Goal: Navigation & Orientation: Find specific page/section

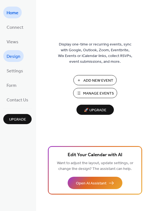
click at [18, 59] on span "Design" at bounding box center [14, 56] width 14 height 9
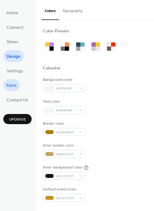
click at [15, 82] on span "Form" at bounding box center [12, 86] width 10 height 9
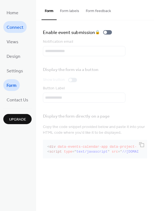
click at [17, 28] on span "Connect" at bounding box center [15, 27] width 17 height 9
